Goal: Use online tool/utility: Utilize a website feature to perform a specific function

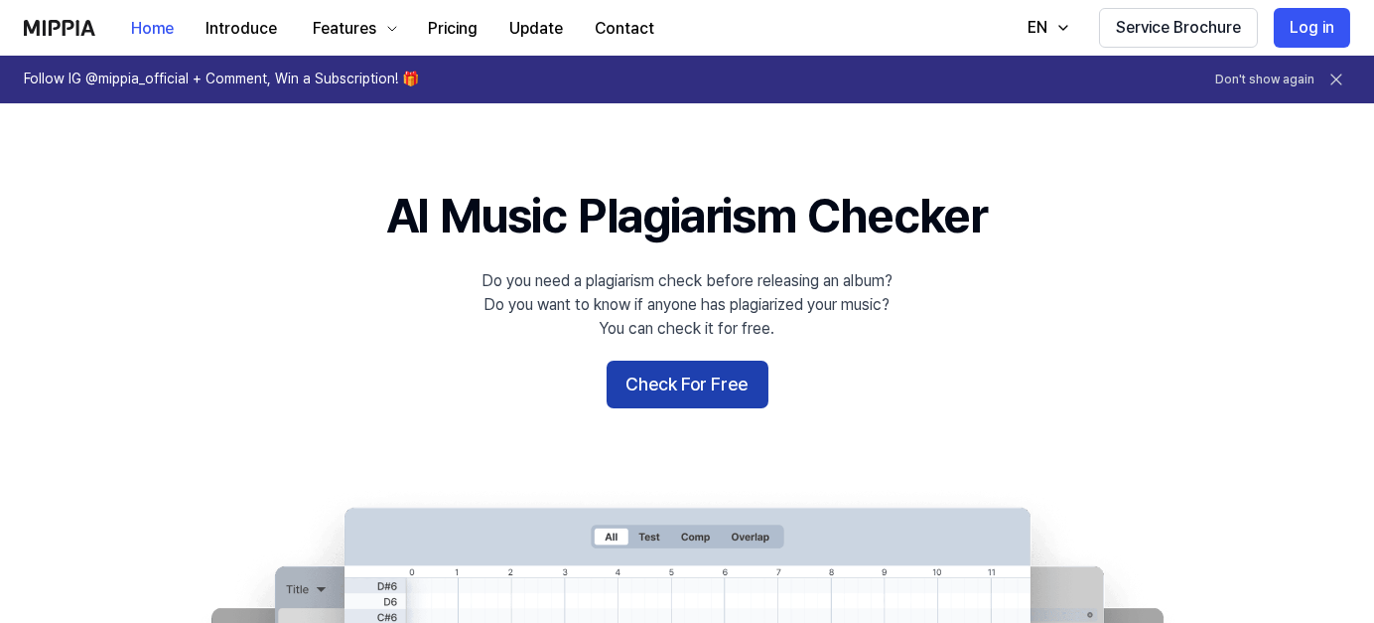
click at [692, 378] on button "Check For Free" at bounding box center [688, 384] width 162 height 48
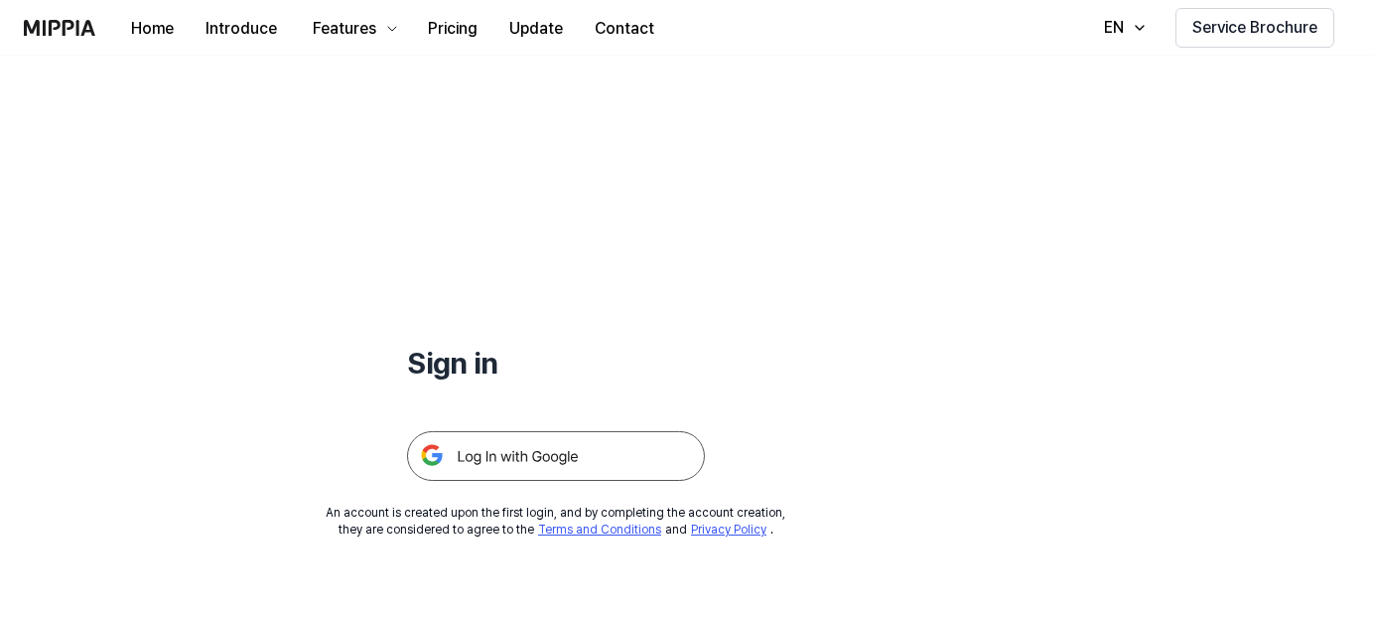
click at [534, 454] on img at bounding box center [556, 456] width 298 height 50
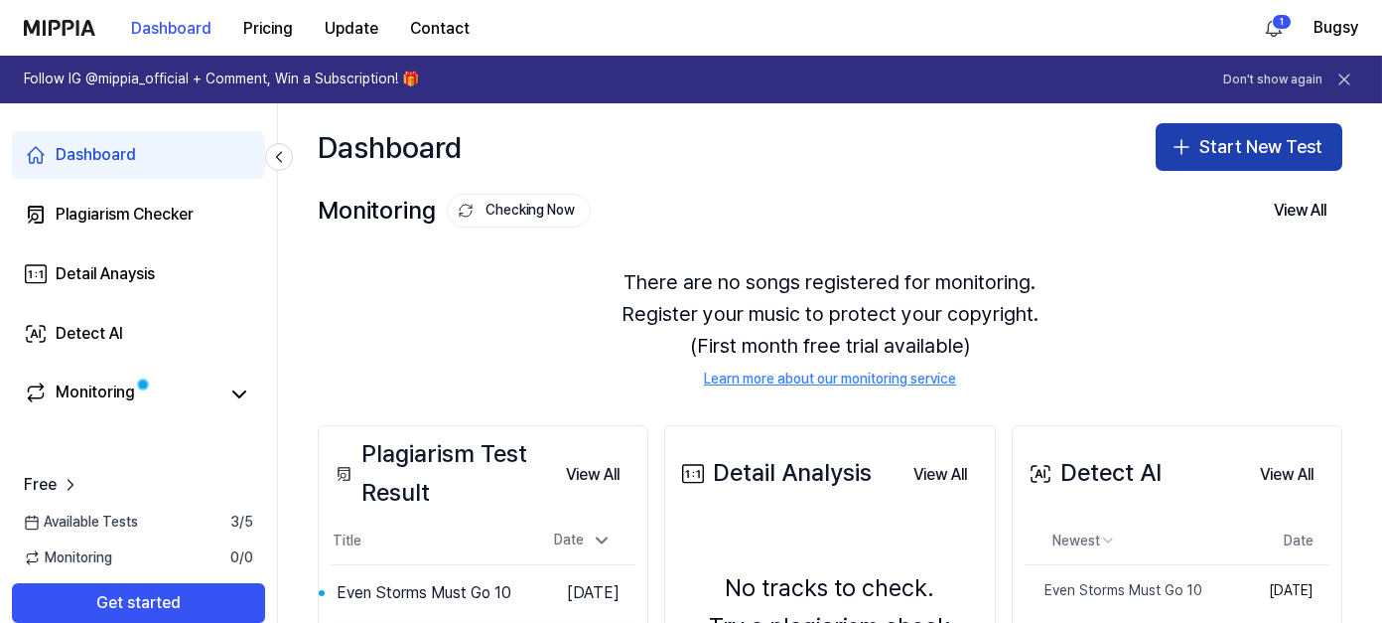
click at [1219, 143] on button "Start New Test" at bounding box center [1249, 147] width 187 height 48
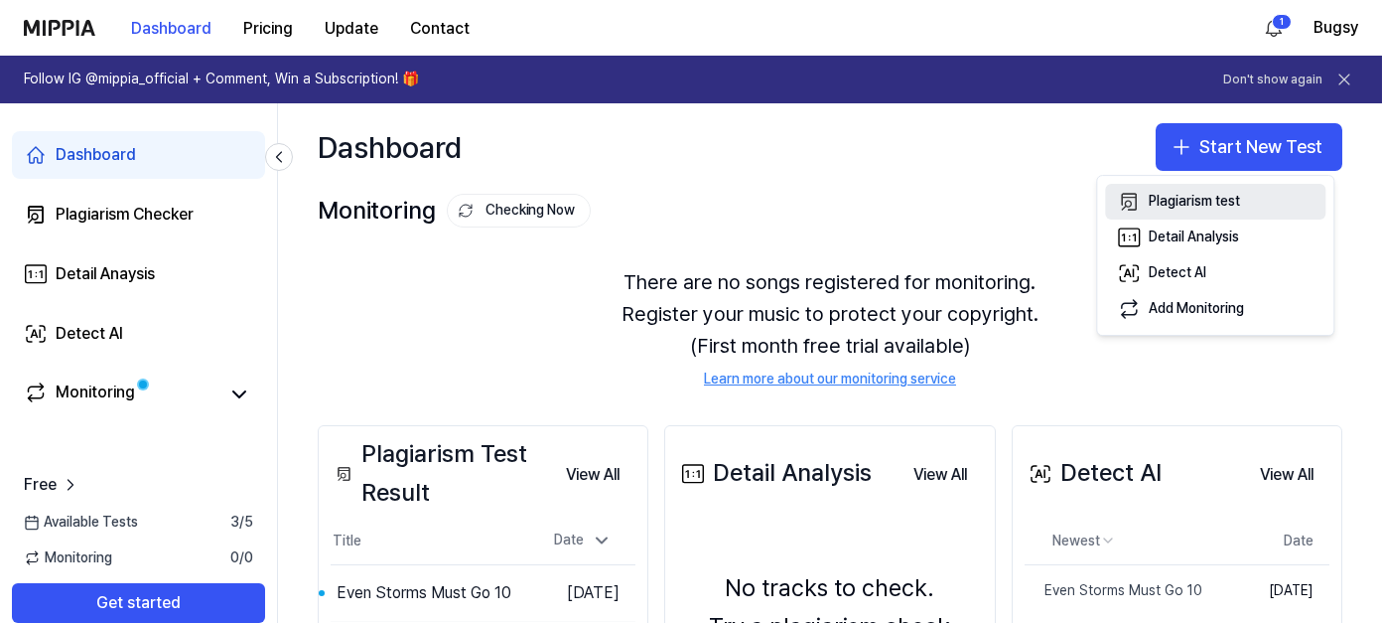
click at [1215, 195] on div "Plagiarism test" at bounding box center [1194, 202] width 91 height 20
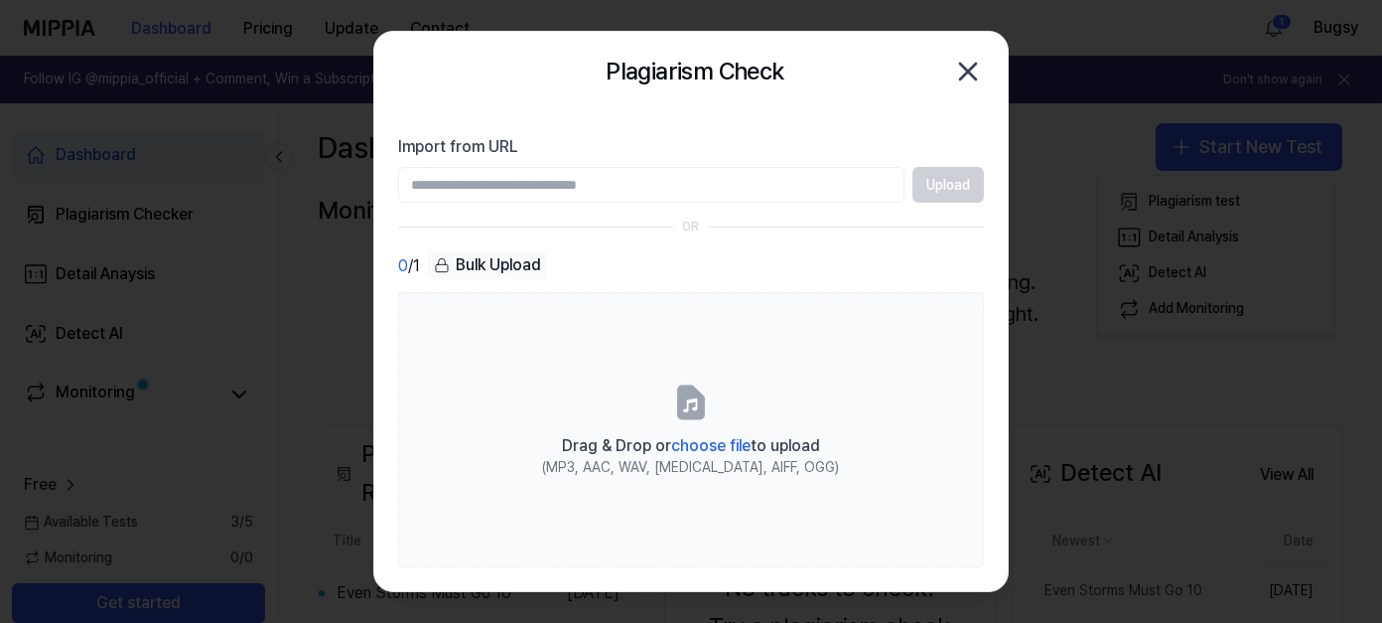
click at [617, 189] on input "Import from URL" at bounding box center [651, 185] width 506 height 36
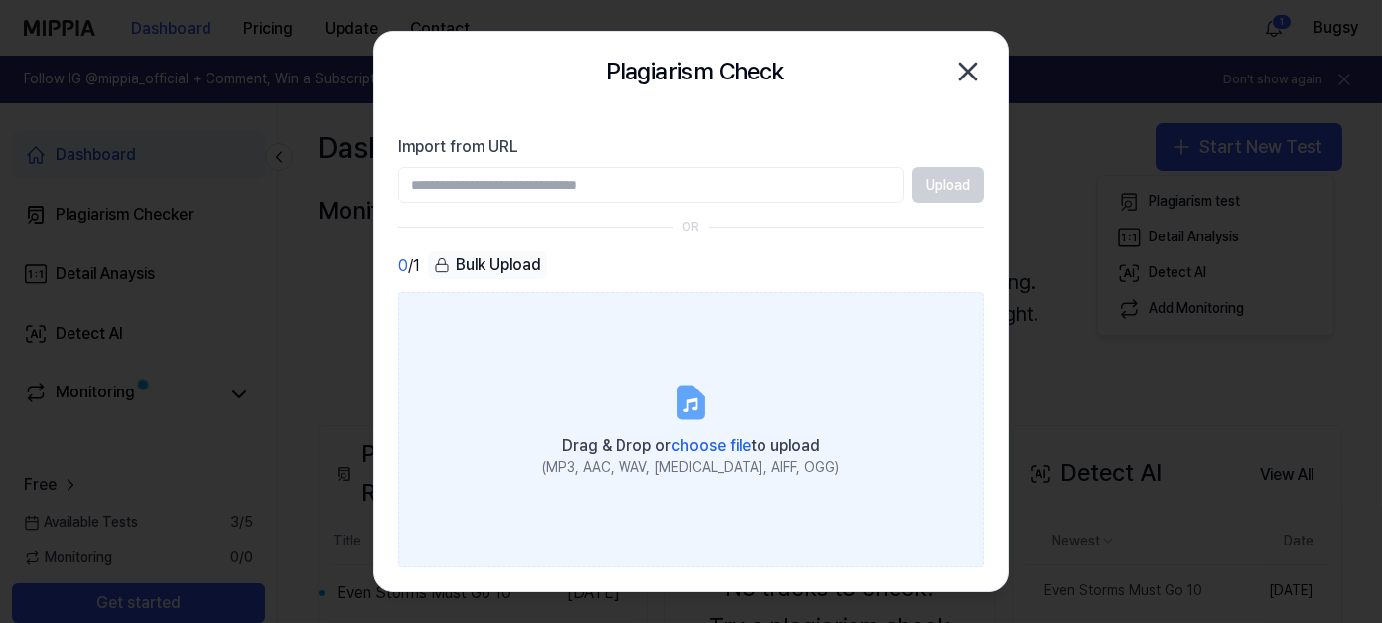
click at [713, 447] on span "choose file" at bounding box center [710, 445] width 79 height 19
click at [0, 0] on input "Drag & Drop or choose file to upload (MP3, AAC, WAV, [MEDICAL_DATA], AIFF, OGG)" at bounding box center [0, 0] width 0 height 0
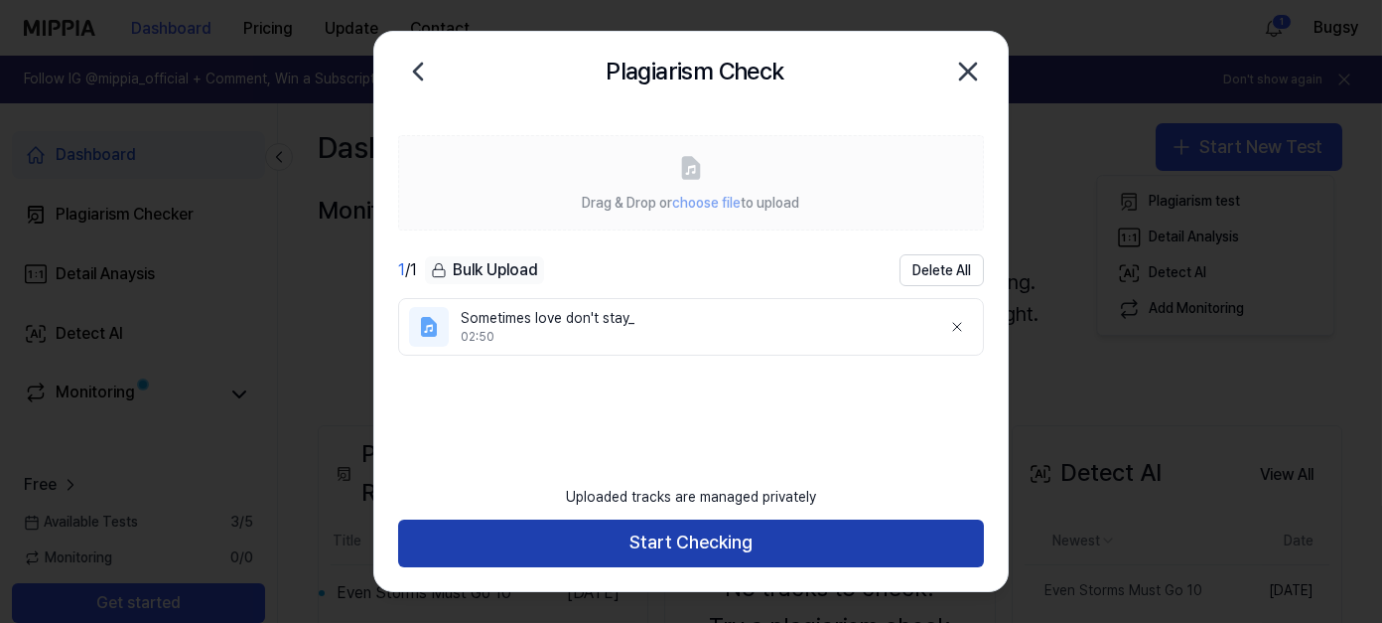
click at [700, 550] on button "Start Checking" at bounding box center [691, 543] width 586 height 48
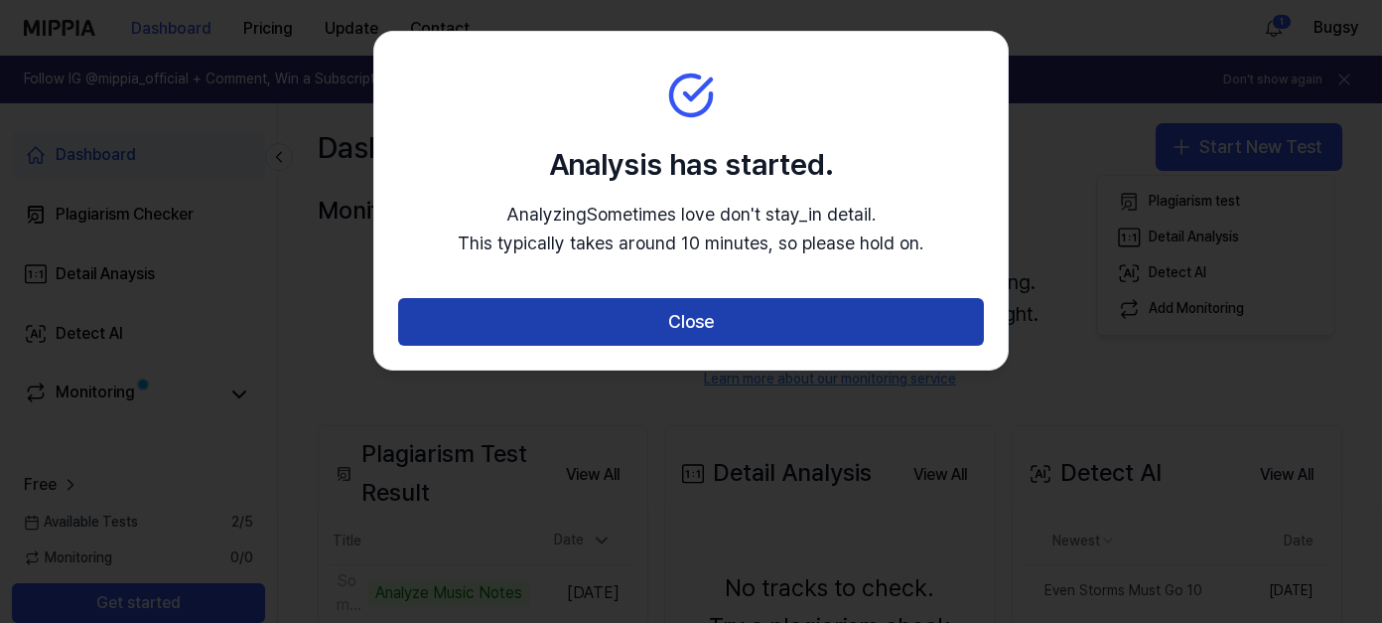
click at [779, 316] on button "Close" at bounding box center [691, 322] width 586 height 48
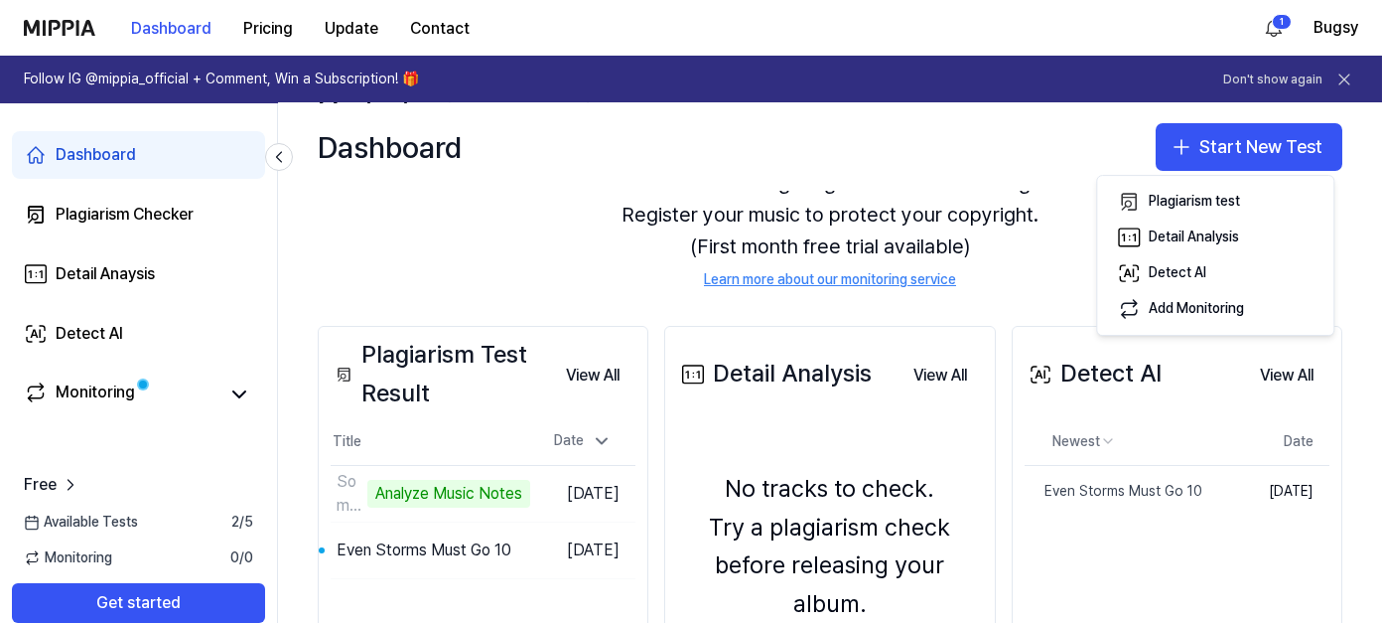
scroll to position [199, 0]
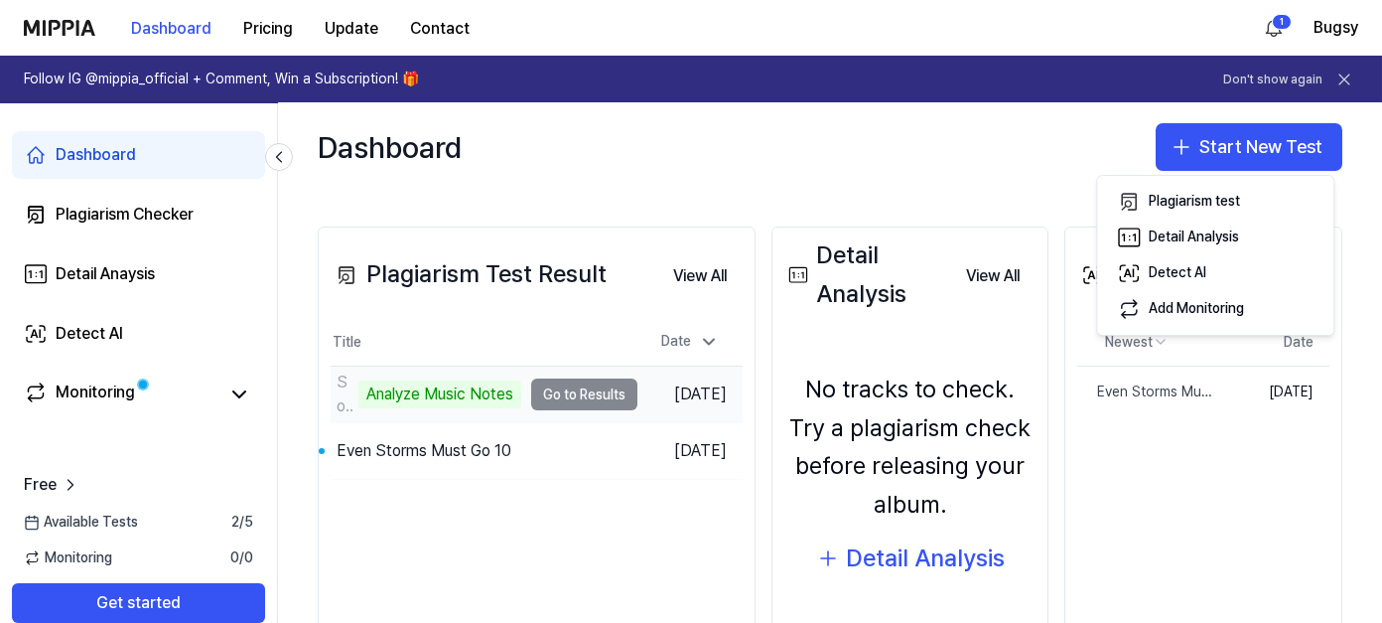
click at [493, 396] on div "Analyze Music Notes" at bounding box center [439, 394] width 163 height 28
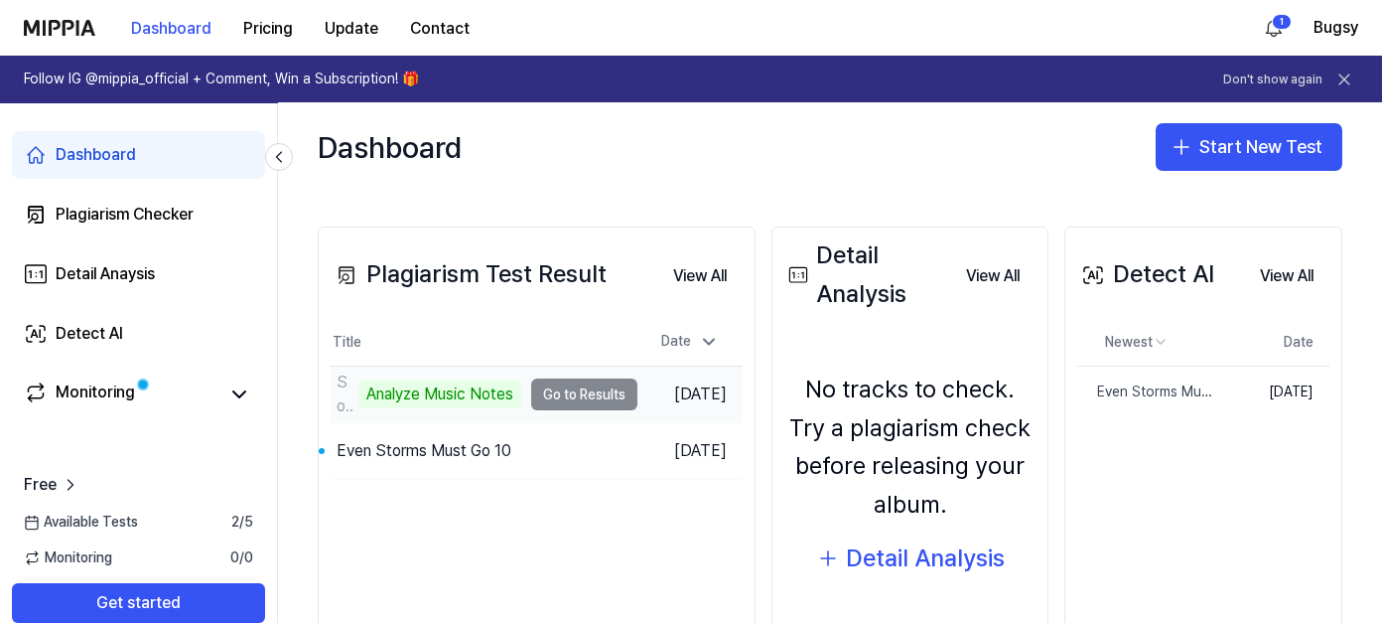
click at [556, 386] on td "Sometimes love don't stay_ Analyze Music Notes Go to Results" at bounding box center [484, 394] width 307 height 56
click at [565, 391] on td "Sometimes love don't stay_ Analyze Music Notes Go to Results" at bounding box center [484, 394] width 307 height 56
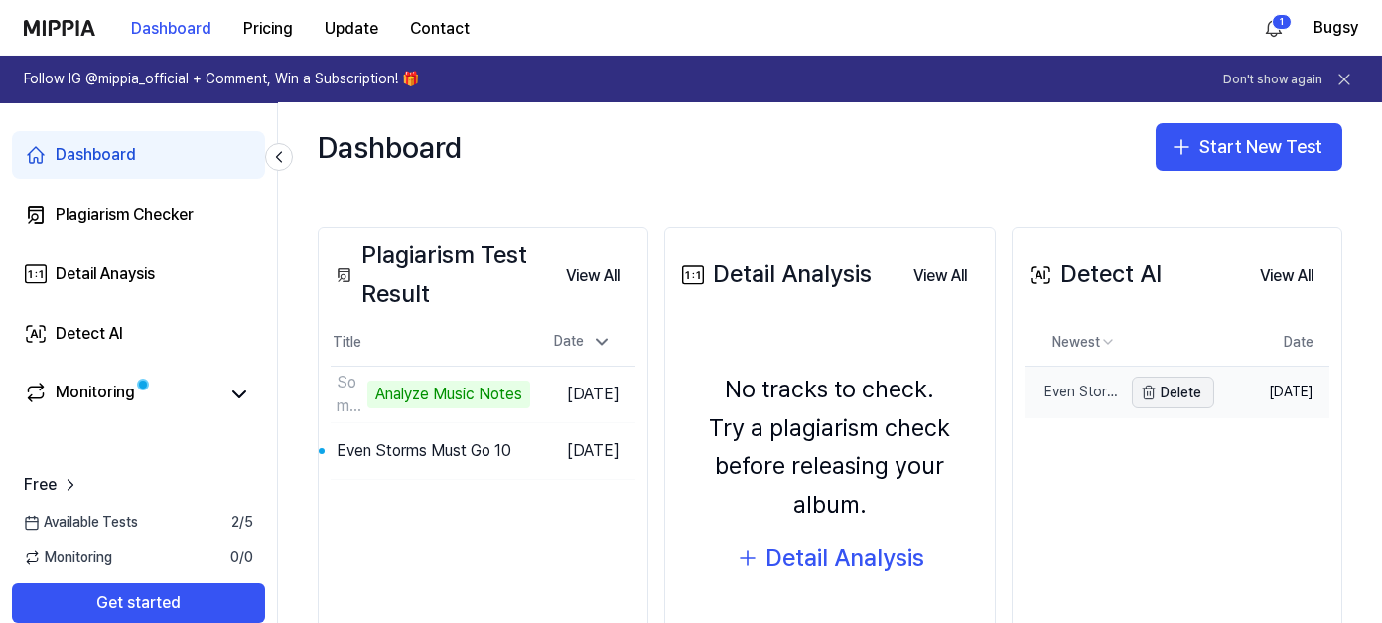
click at [1155, 389] on button "Delete" at bounding box center [1173, 392] width 82 height 32
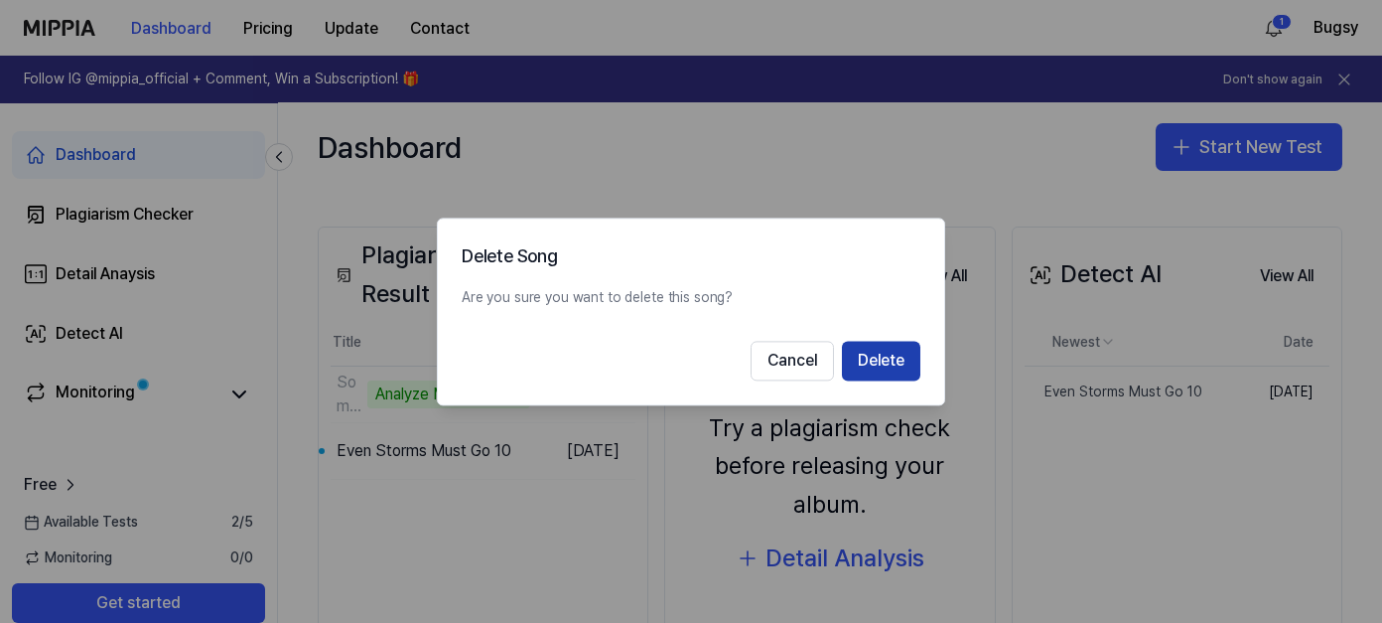
click at [881, 357] on button "Delete" at bounding box center [881, 361] width 78 height 40
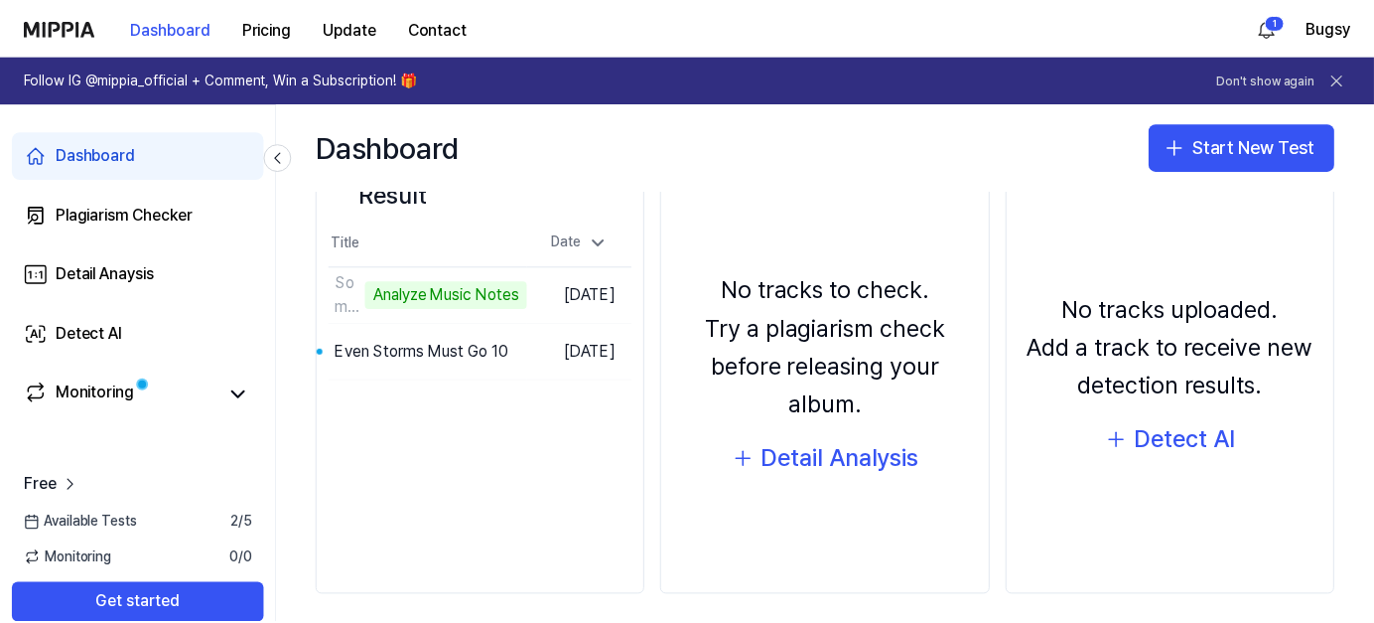
scroll to position [308, 0]
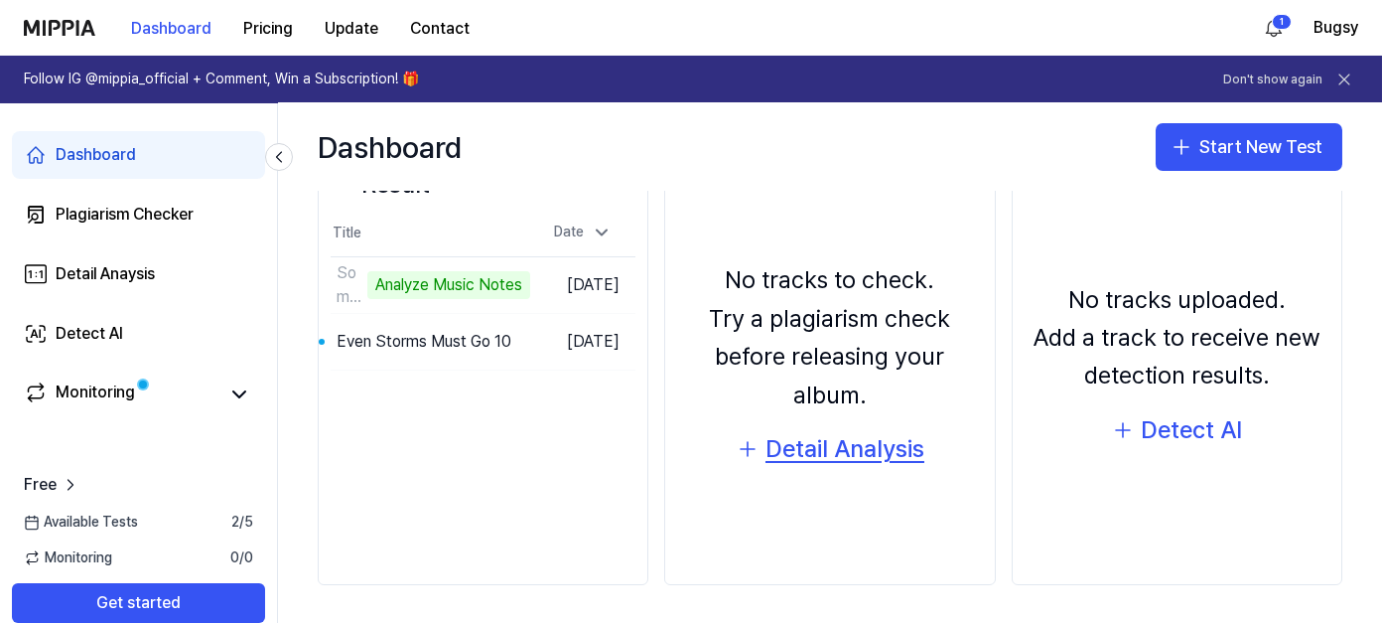
click at [867, 452] on div "Detail Analysis" at bounding box center [845, 449] width 159 height 38
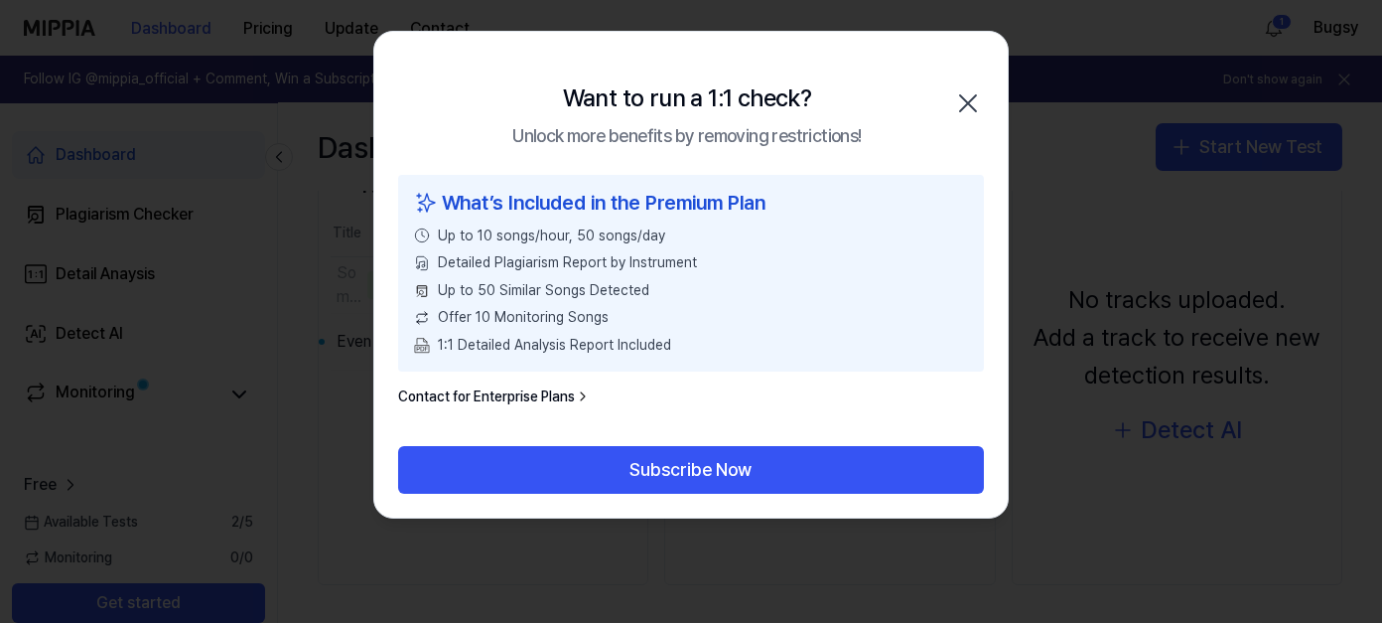
click at [961, 106] on icon "button" at bounding box center [968, 103] width 32 height 32
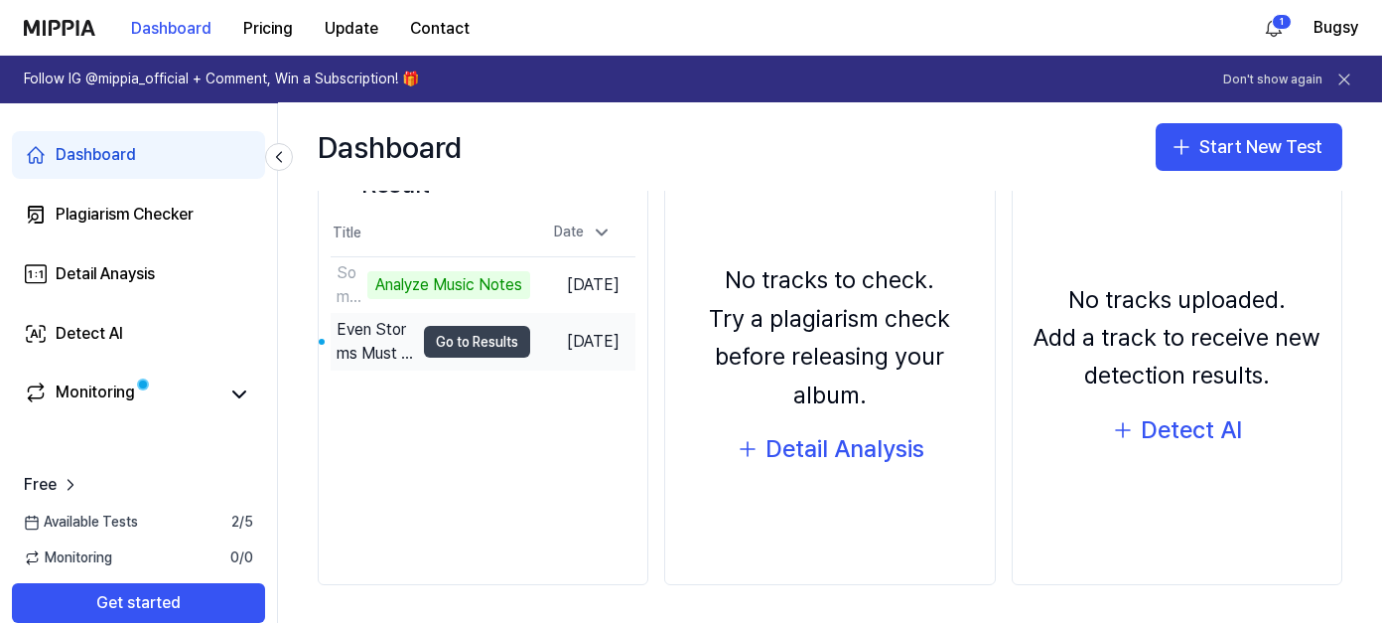
click at [468, 340] on button "Go to Results" at bounding box center [477, 342] width 106 height 32
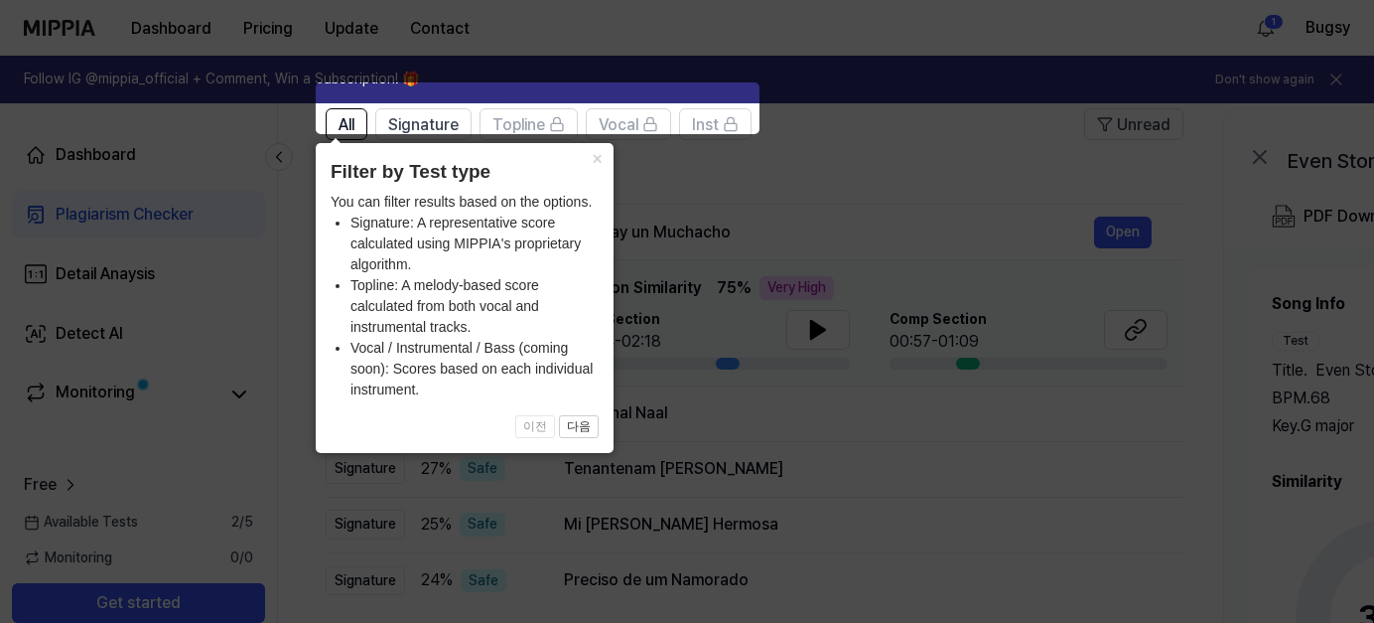
scroll to position [199, 0]
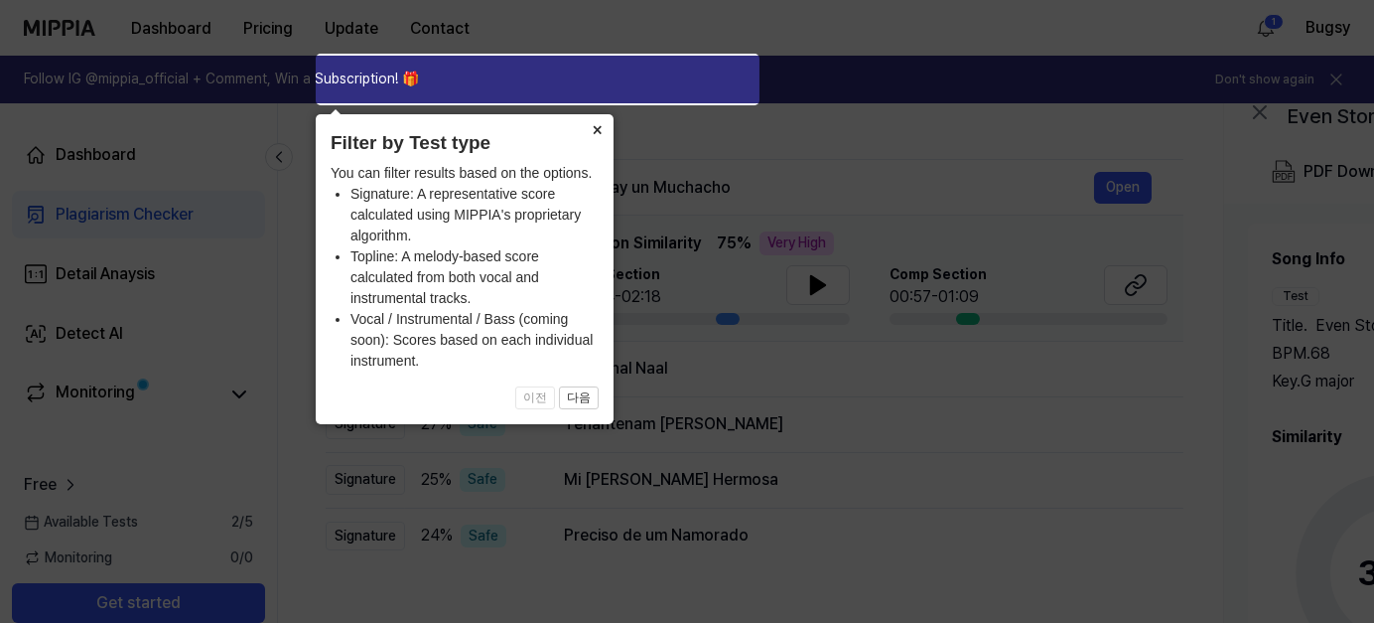
click at [601, 125] on button "×" at bounding box center [598, 128] width 32 height 28
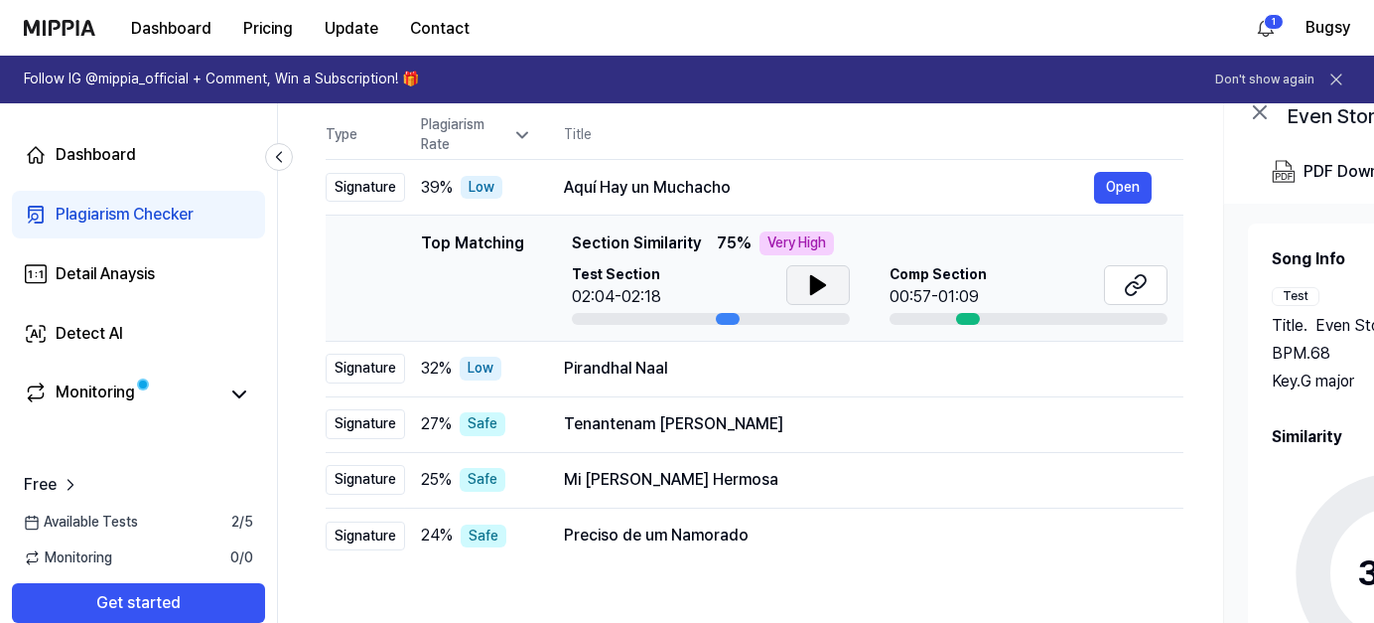
click at [814, 290] on icon at bounding box center [818, 285] width 14 height 18
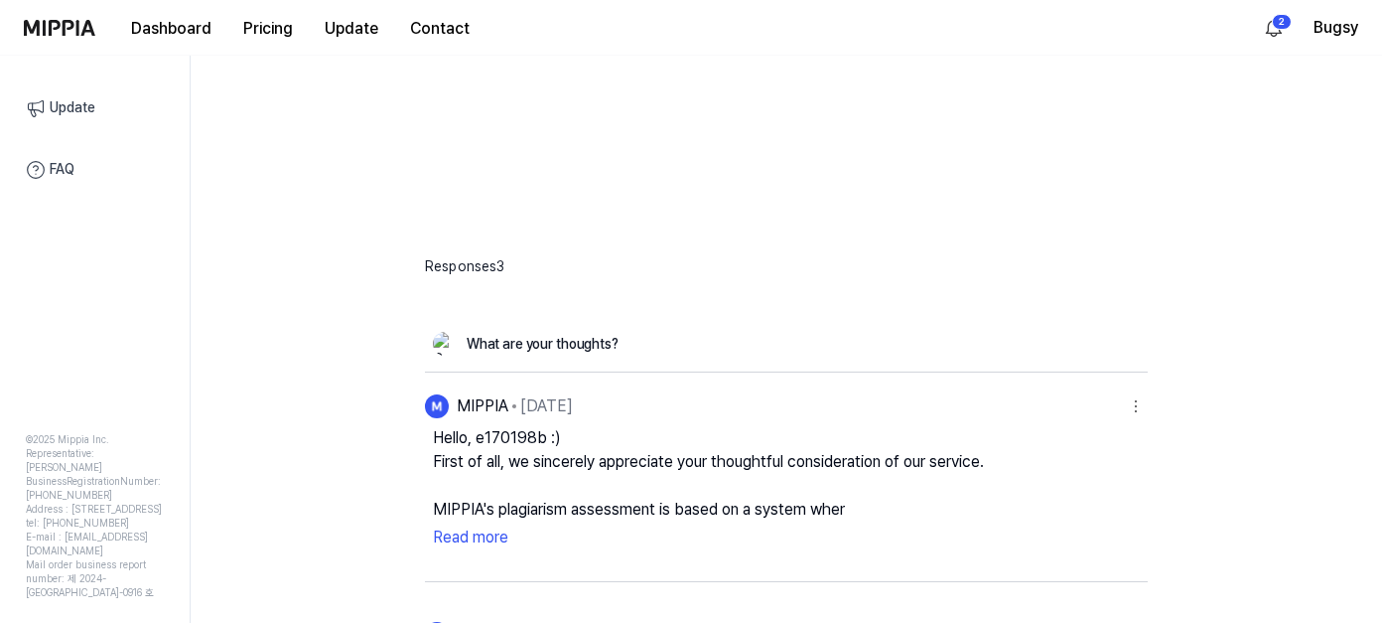
scroll to position [496, 0]
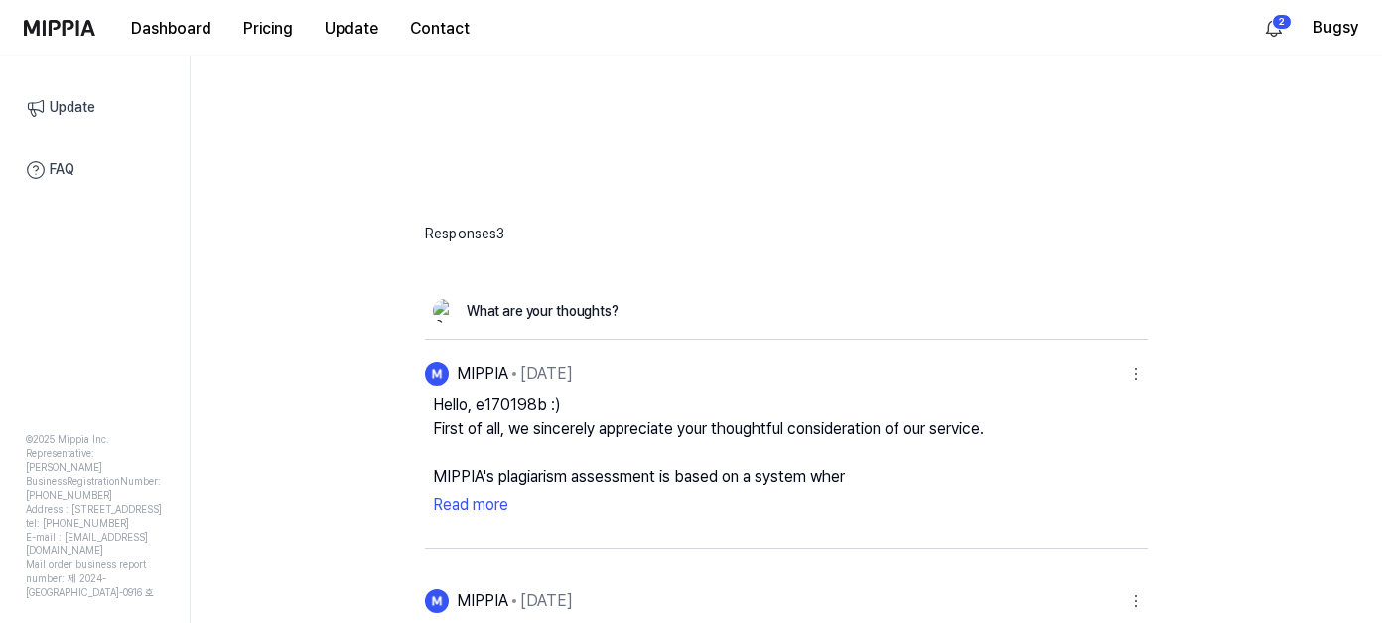
click at [493, 504] on button "Read more" at bounding box center [786, 505] width 707 height 32
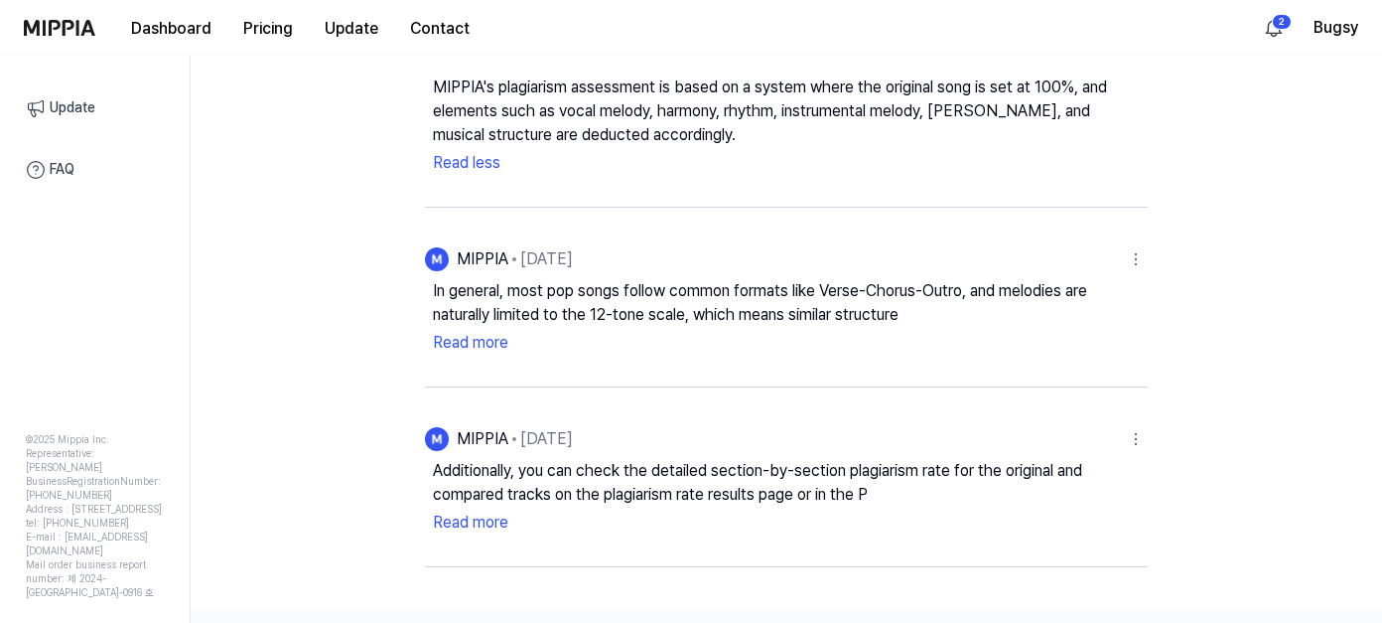
scroll to position [894, 0]
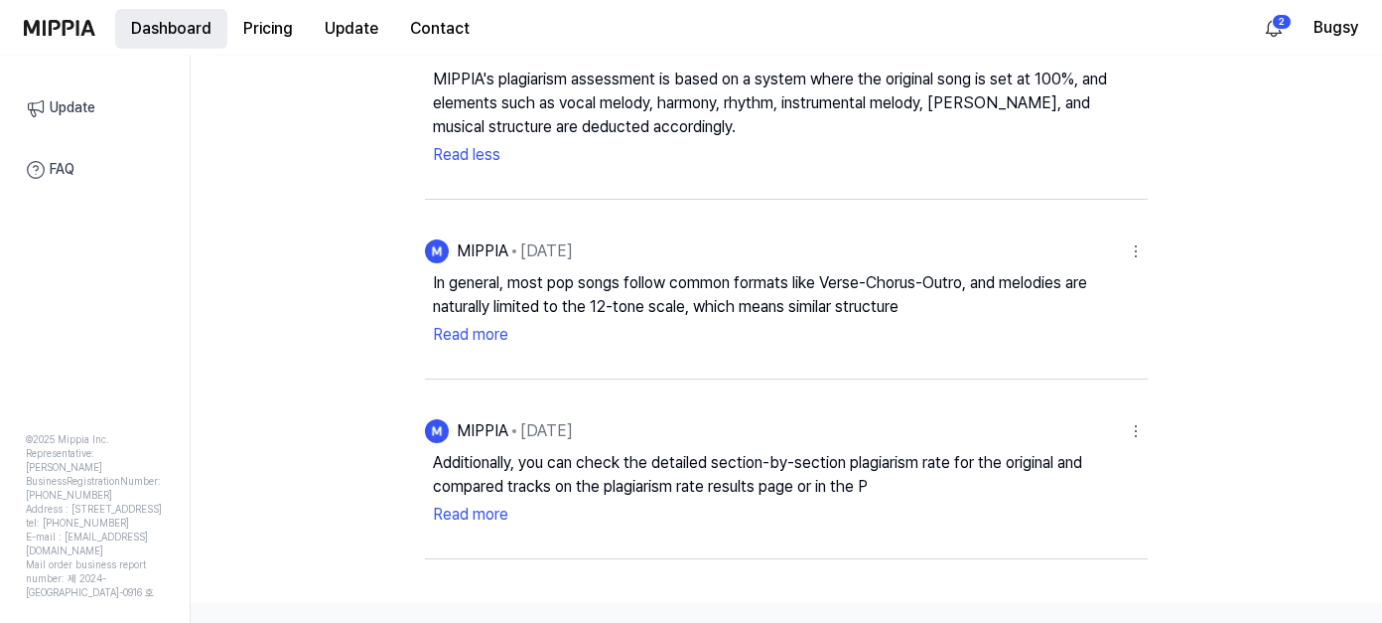
click at [199, 26] on button "Dashboard" at bounding box center [171, 29] width 112 height 40
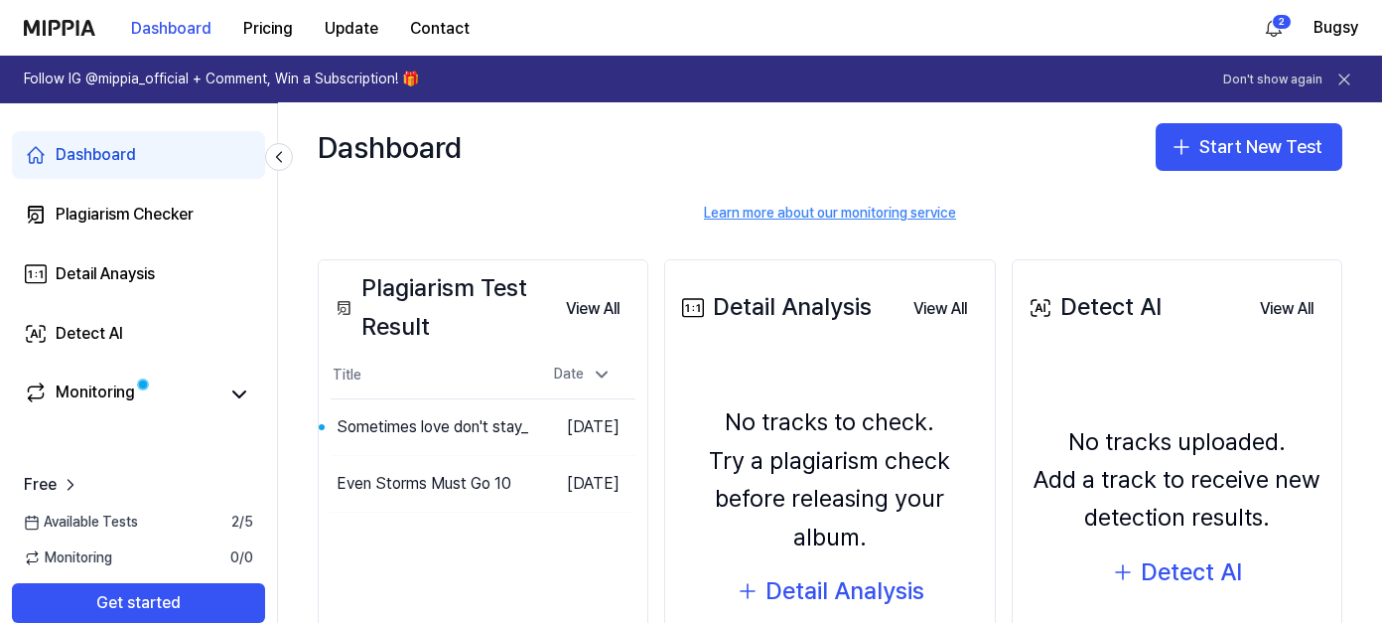
scroll to position [199, 0]
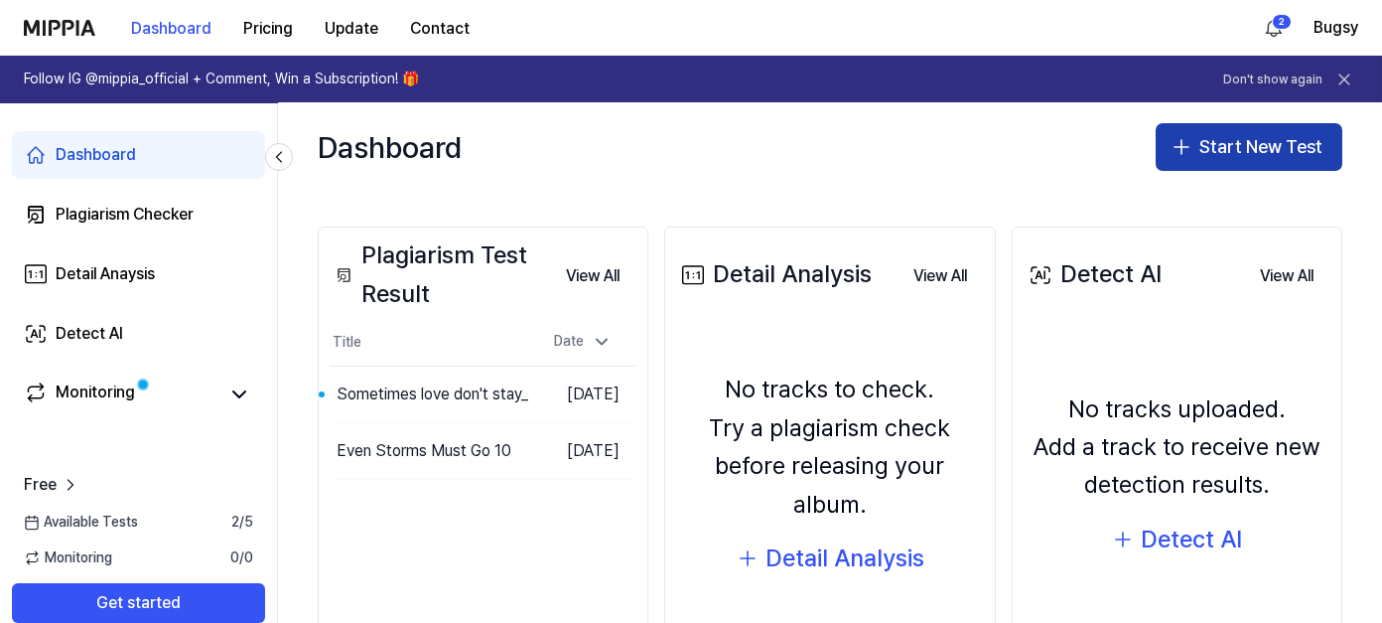
click at [1248, 146] on button "Start New Test" at bounding box center [1249, 147] width 187 height 48
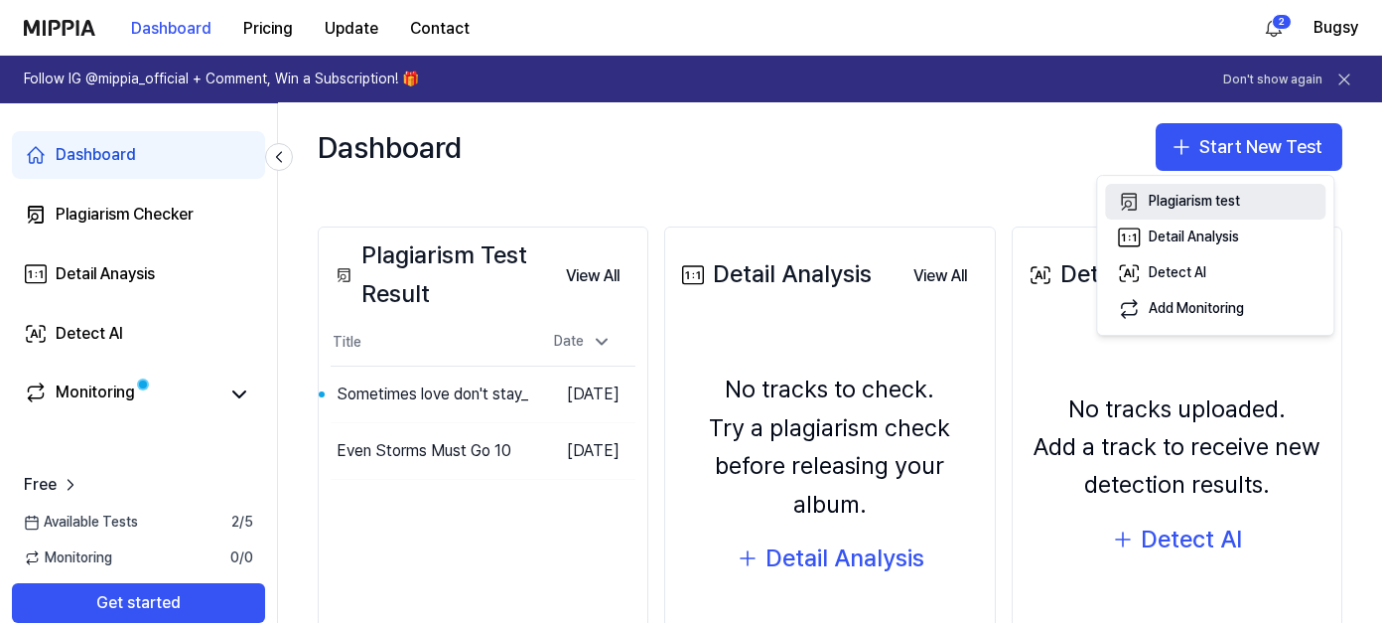
click at [1226, 200] on div "Plagiarism test" at bounding box center [1194, 202] width 91 height 20
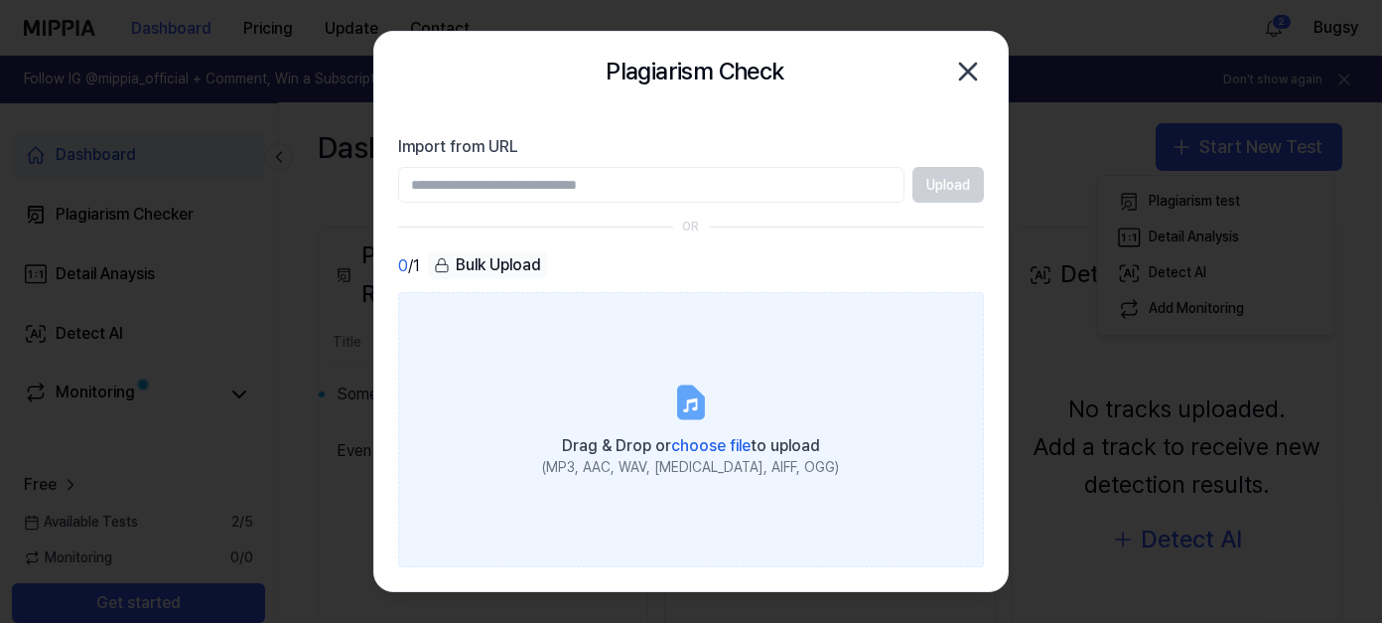
click at [599, 465] on div "(MP3, AAC, WAV, [MEDICAL_DATA], AIFF, OGG)" at bounding box center [691, 468] width 297 height 20
click at [0, 0] on input "Drag & Drop or choose file to upload (MP3, AAC, WAV, FLAC, AIFF, OGG)" at bounding box center [0, 0] width 0 height 0
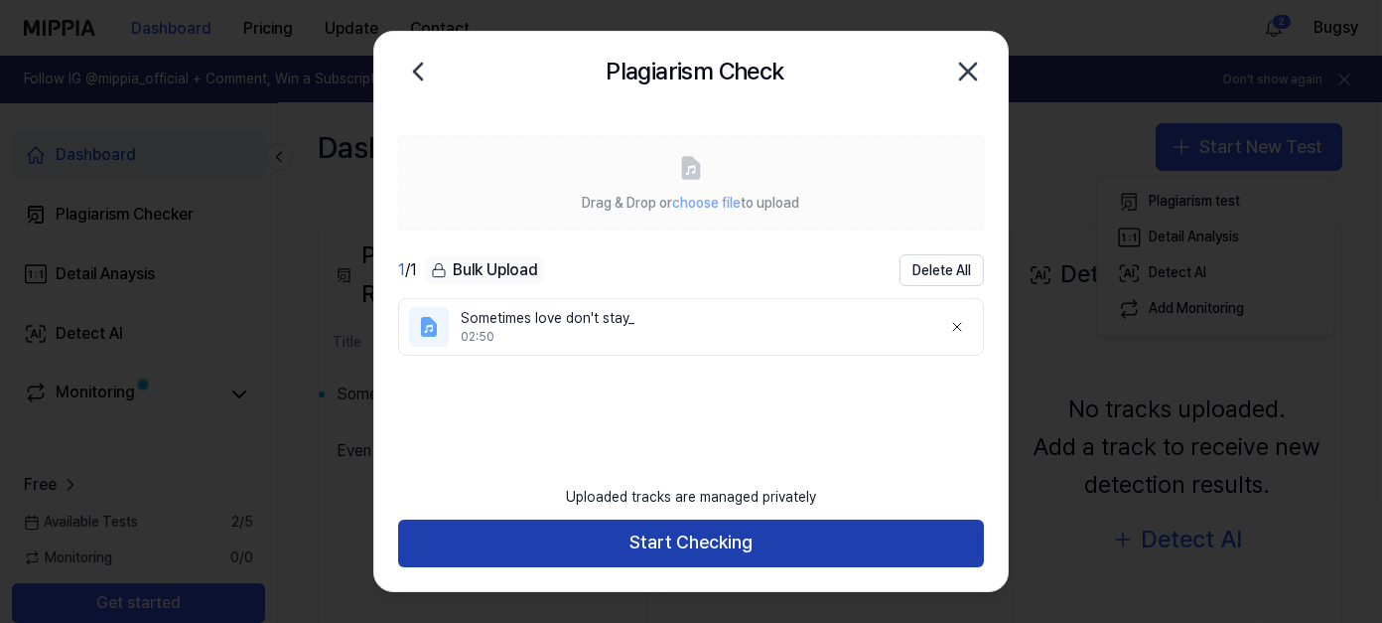
click at [708, 549] on button "Start Checking" at bounding box center [691, 543] width 586 height 48
